Goal: Use online tool/utility: Utilize a website feature to perform a specific function

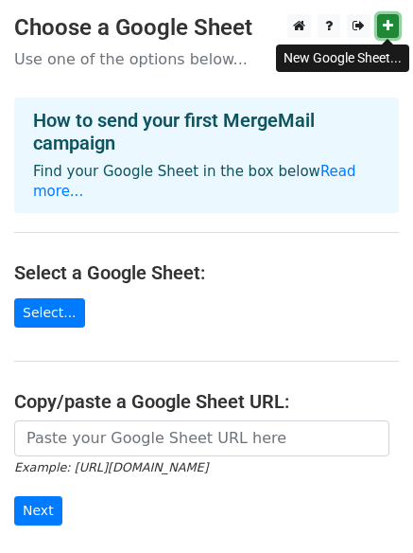
click at [389, 31] on icon at bounding box center [388, 25] width 10 height 13
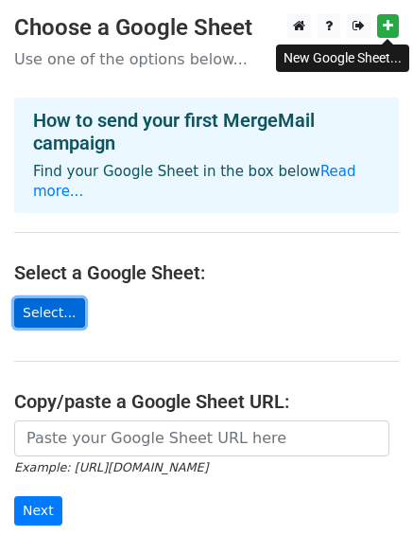
click at [44, 298] on link "Select..." at bounding box center [49, 312] width 71 height 29
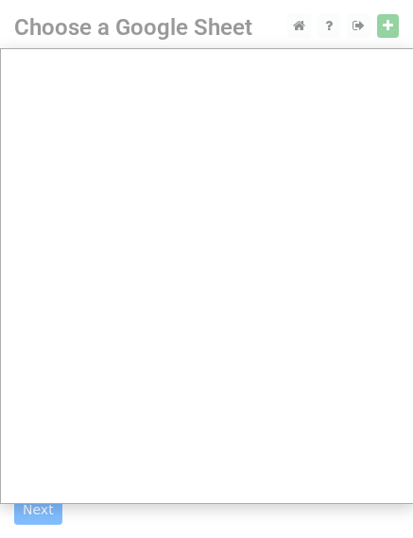
click at [49, 40] on div at bounding box center [206, 379] width 413 height 758
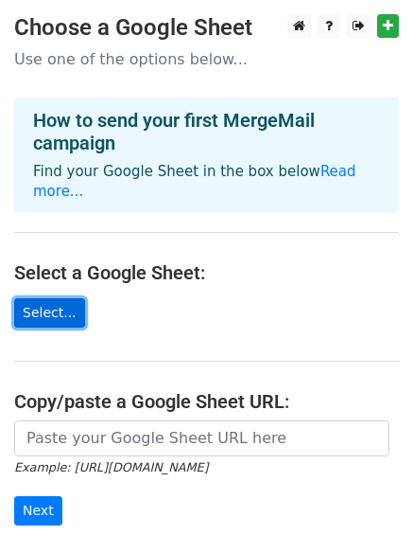
click at [60, 307] on link "Select..." at bounding box center [49, 312] width 71 height 29
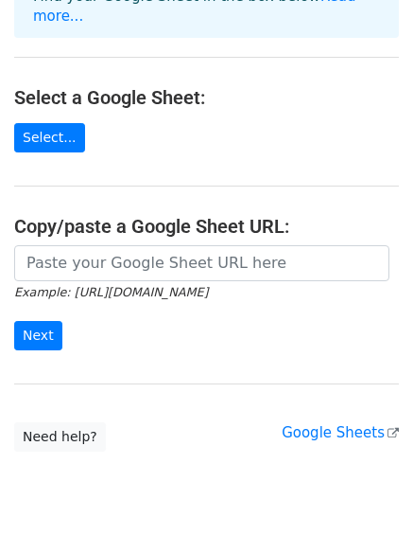
scroll to position [189, 0]
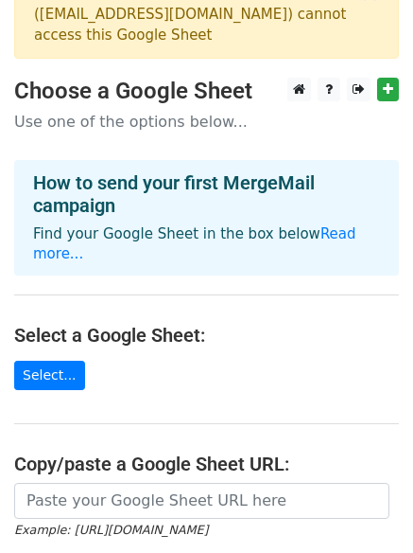
scroll to position [25, 0]
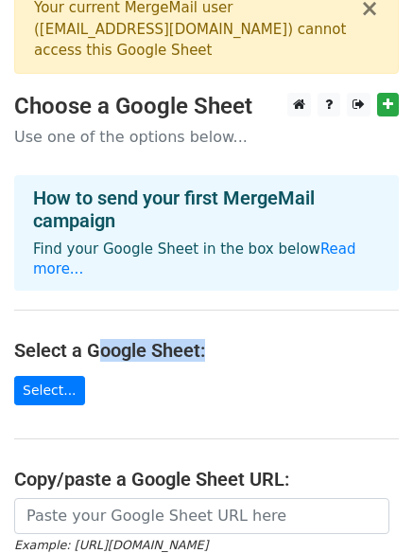
drag, startPoint x: 213, startPoint y: 329, endPoint x: 97, endPoint y: 316, distance: 117.1
click at [97, 316] on main "× Your current MergeMail user ( saclippi@lippioutdoor.com ) cannot access this …" at bounding box center [206, 345] width 413 height 720
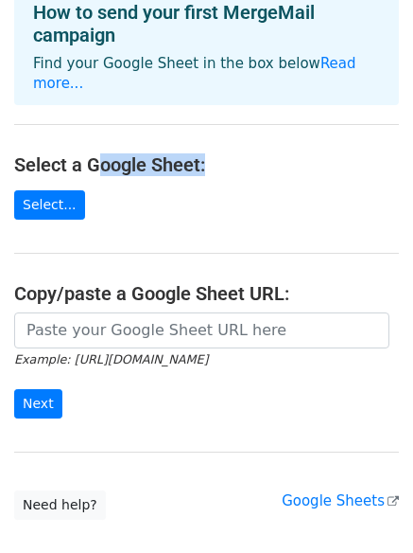
scroll to position [0, 0]
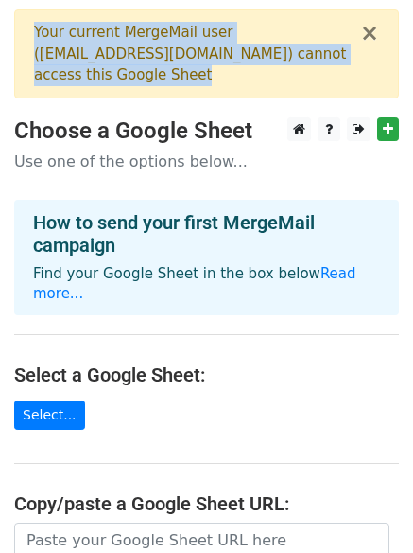
drag, startPoint x: 145, startPoint y: 79, endPoint x: 18, endPoint y: 19, distance: 140.1
click at [18, 19] on div "× Your current MergeMail user ( saclippi@lippioutdoor.com ) cannot access this …" at bounding box center [206, 53] width 385 height 89
click at [146, 69] on div "Your current MergeMail user ( saclippi@lippioutdoor.com ) cannot access this Go…" at bounding box center [197, 54] width 326 height 64
drag, startPoint x: 146, startPoint y: 69, endPoint x: 33, endPoint y: 22, distance: 122.1
click at [33, 22] on div "× Your current MergeMail user ( saclippi@lippioutdoor.com ) cannot access this …" at bounding box center [206, 53] width 385 height 89
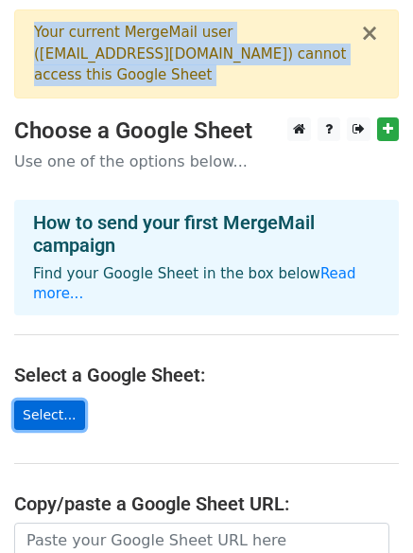
click at [61, 400] on link "Select..." at bounding box center [49, 414] width 71 height 29
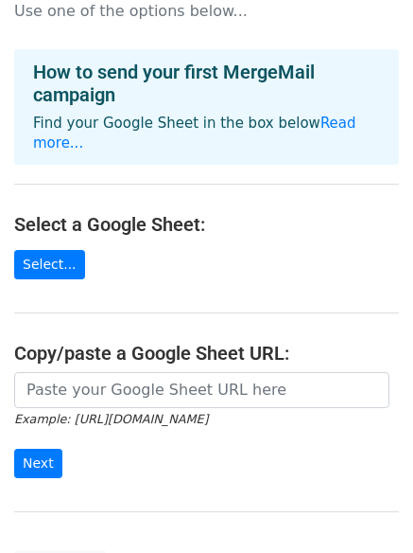
scroll to position [95, 0]
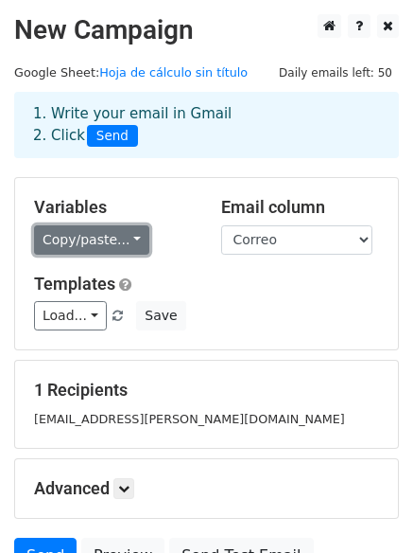
click at [117, 247] on link "Copy/paste..." at bounding box center [91, 239] width 115 height 29
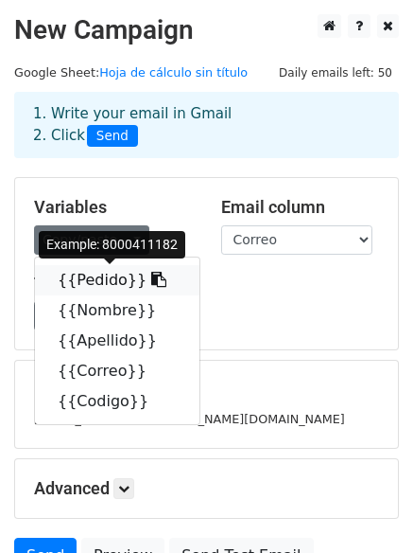
click at [144, 287] on link "{{Pedido}}" at bounding box center [117, 280] width 165 height 30
